Goal: Use online tool/utility: Utilize a website feature to perform a specific function

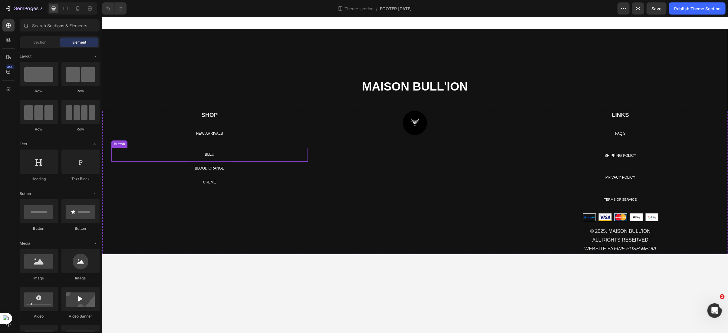
click at [223, 154] on div "BLEU Button" at bounding box center [209, 154] width 196 height 14
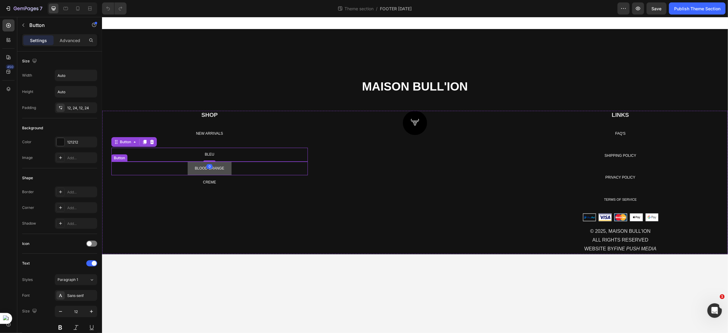
click at [187, 170] on link "BLOOD ORANGE" at bounding box center [209, 168] width 44 height 14
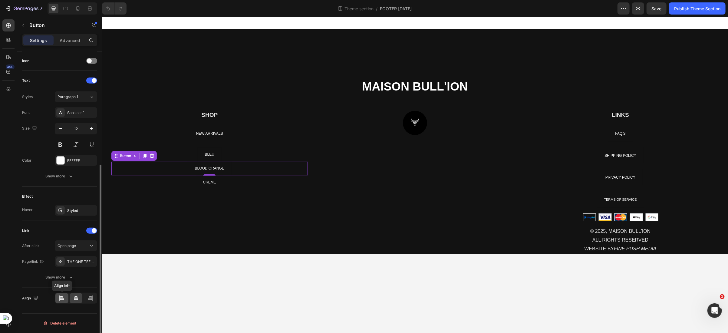
click at [57, 297] on div at bounding box center [61, 298] width 13 height 10
click at [107, 12] on button "Undo/Redo" at bounding box center [108, 8] width 12 height 12
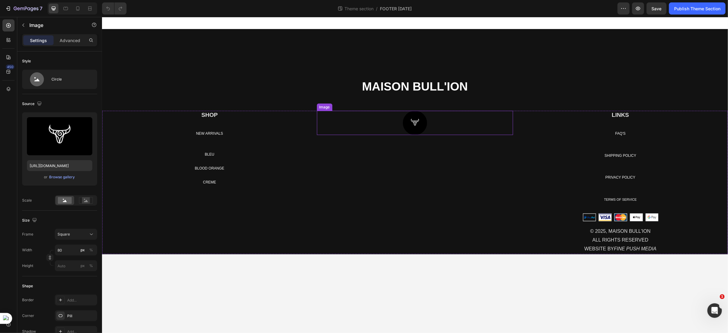
click at [410, 130] on img at bounding box center [414, 122] width 24 height 24
